Goal: Task Accomplishment & Management: Manage account settings

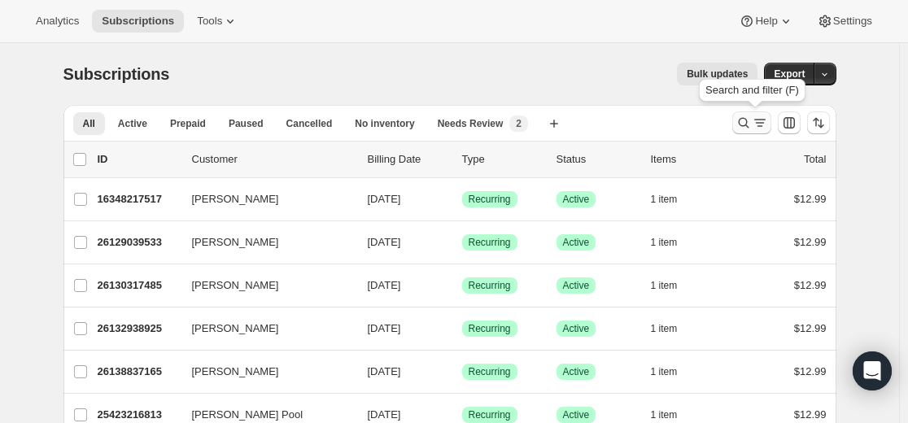
click at [756, 123] on icon "Search and filter results" at bounding box center [760, 123] width 16 height 16
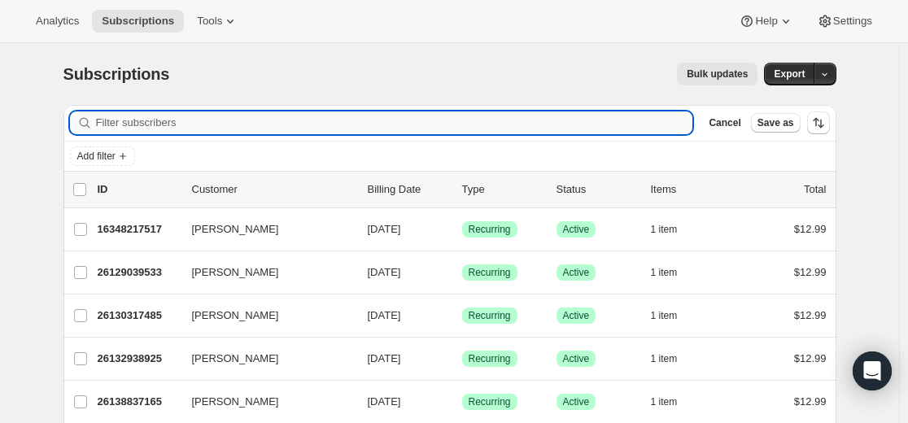
click at [530, 121] on input "Filter subscribers" at bounding box center [394, 123] width 597 height 23
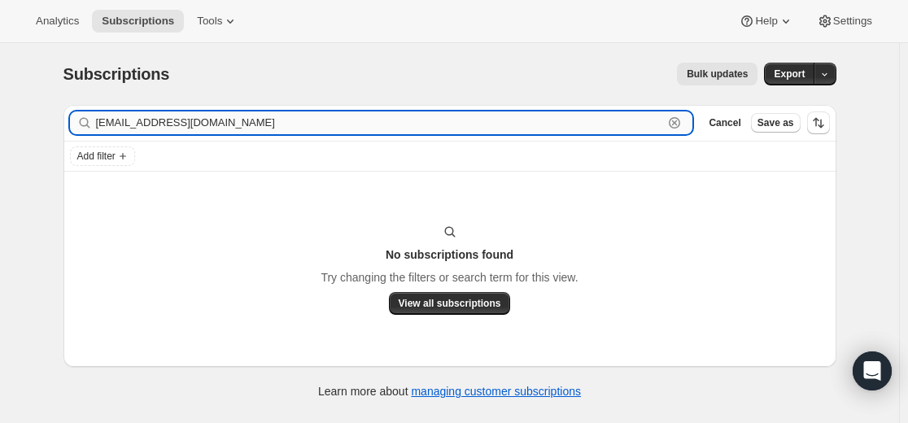
click at [352, 129] on input "[EMAIL_ADDRESS][DOMAIN_NAME]" at bounding box center [380, 123] width 568 height 23
paste input "25835274413"
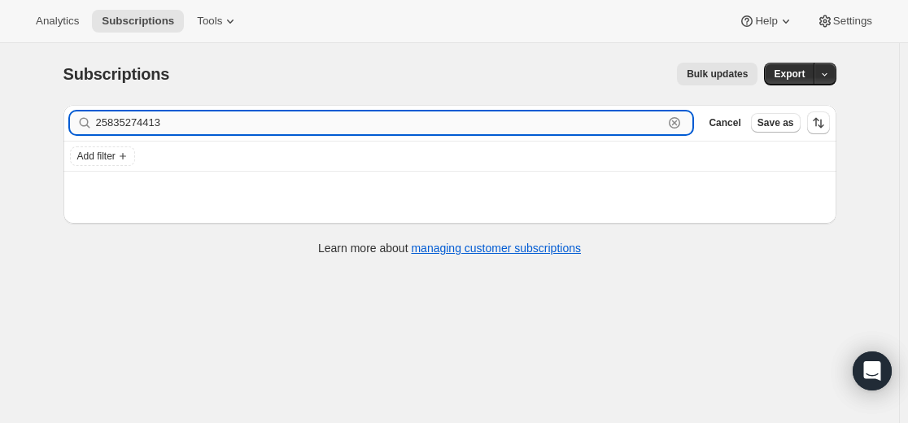
type input "25835274413"
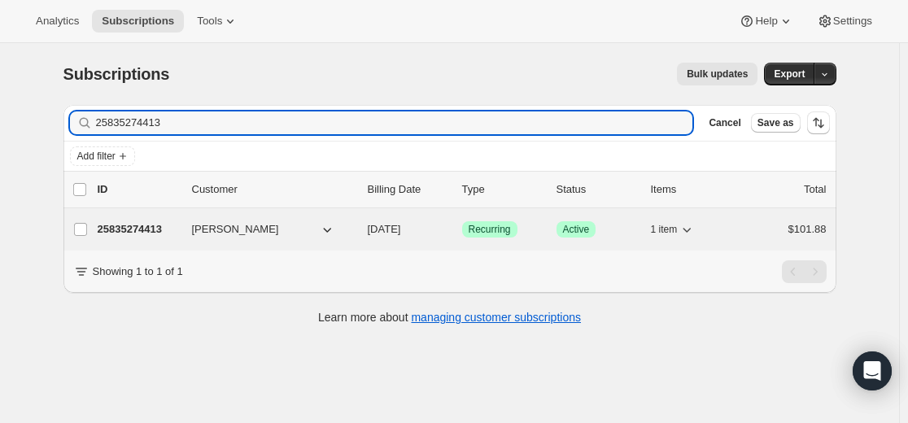
click at [149, 227] on p "25835274413" at bounding box center [138, 229] width 81 height 16
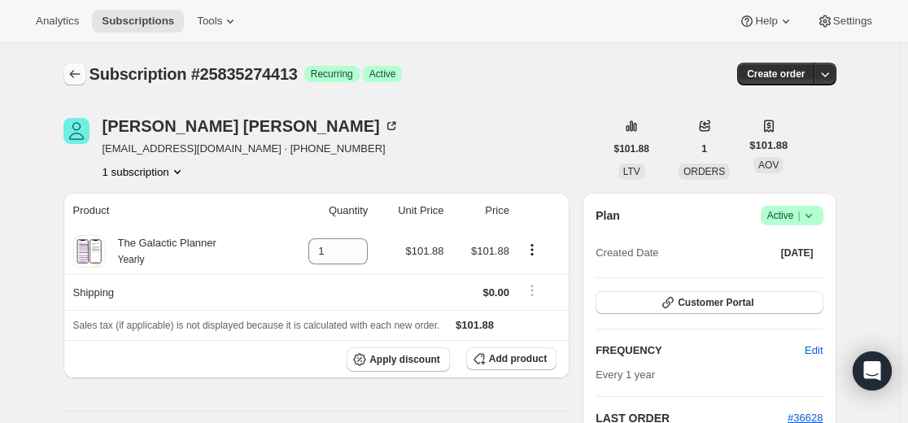
click at [74, 75] on icon "Subscriptions" at bounding box center [74, 74] width 11 height 8
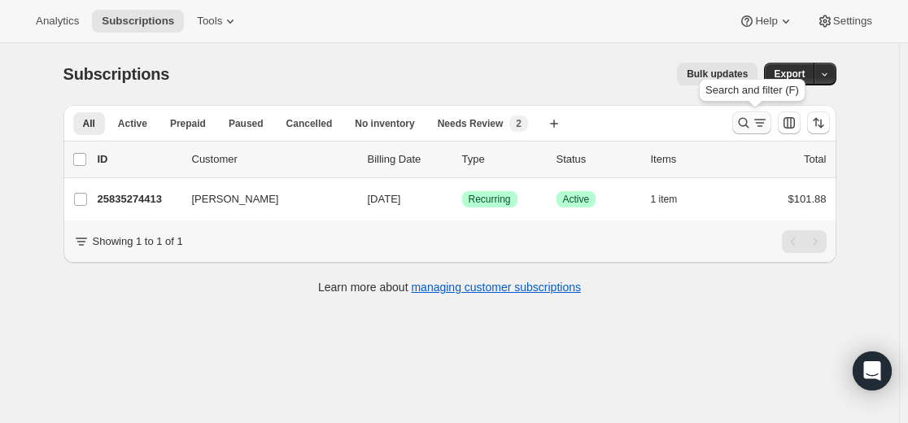
click at [747, 123] on icon "Search and filter results" at bounding box center [744, 123] width 16 height 16
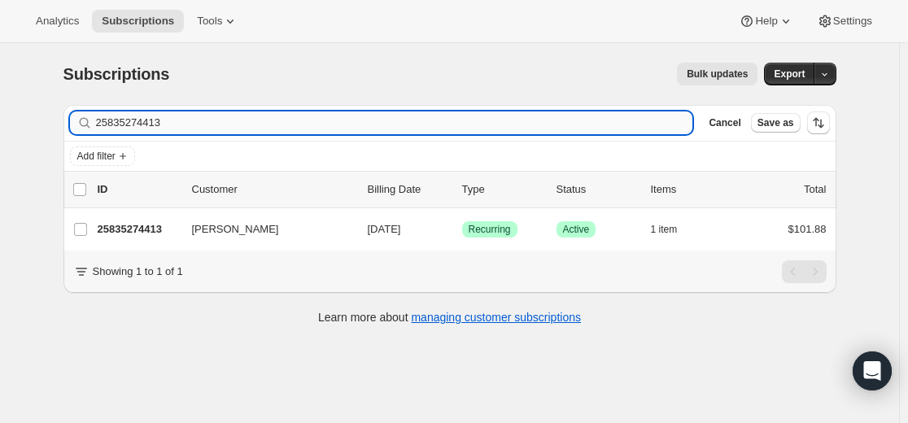
click at [547, 121] on input "25835274413" at bounding box center [394, 123] width 597 height 23
click at [545, 120] on input "25835274413" at bounding box center [394, 123] width 597 height 23
type input "[EMAIL_ADDRESS][DOMAIN_NAME]"
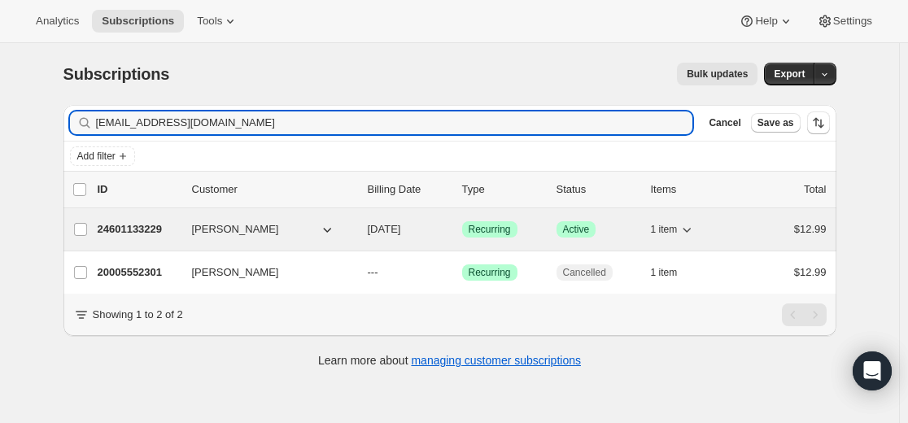
click at [151, 230] on p "24601133229" at bounding box center [138, 229] width 81 height 16
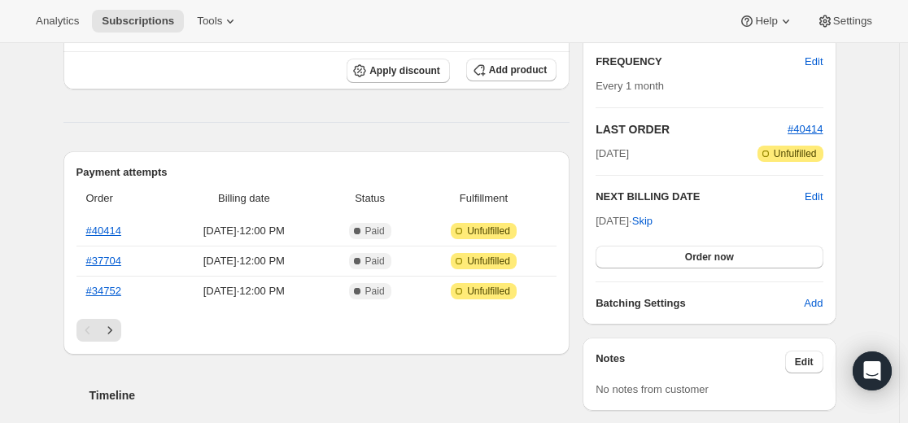
scroll to position [326, 0]
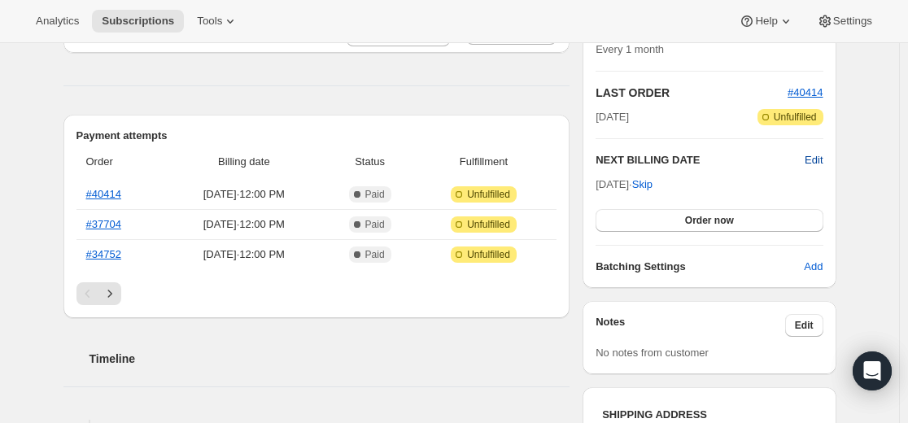
click at [823, 163] on span "Edit" at bounding box center [814, 160] width 18 height 16
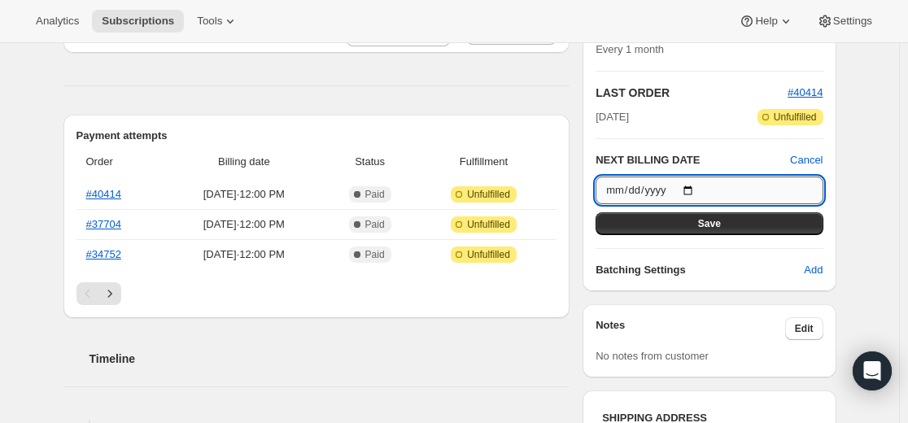
click at [699, 190] on input "[DATE]" at bounding box center [709, 191] width 227 height 28
type input "[DATE]"
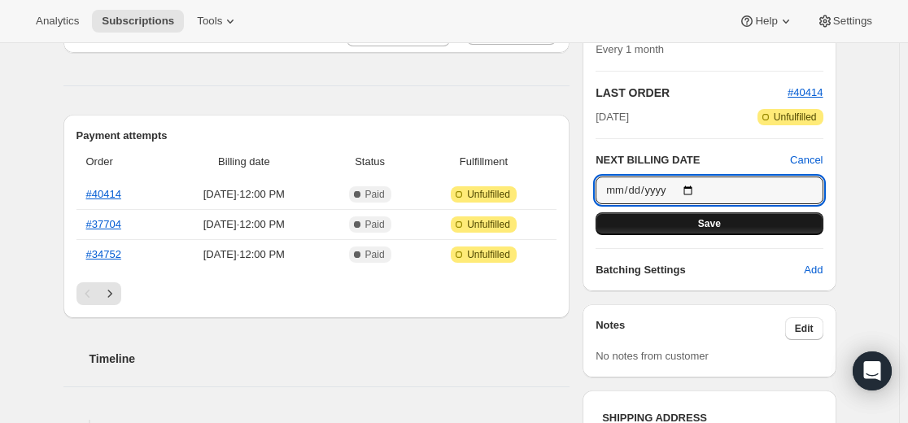
click at [710, 230] on button "Save" at bounding box center [709, 223] width 227 height 23
